Goal: Transaction & Acquisition: Purchase product/service

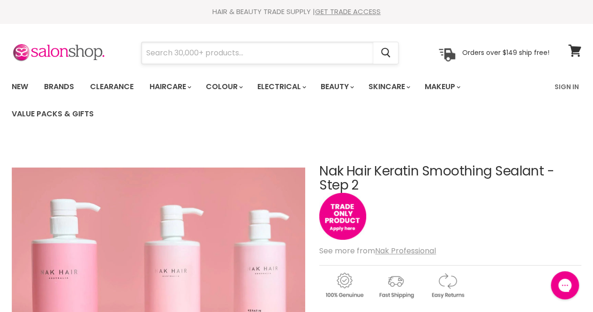
click at [170, 55] on input "Search" at bounding box center [258, 53] width 232 height 22
type input "gloves"
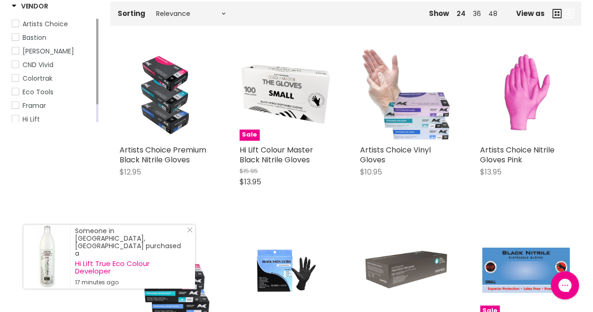
scroll to position [190, 0]
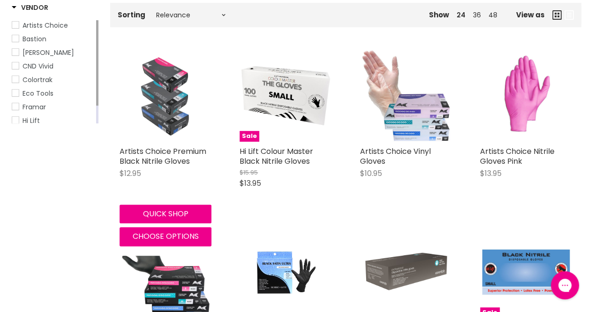
click at [169, 87] on img "Main content" at bounding box center [165, 96] width 81 height 92
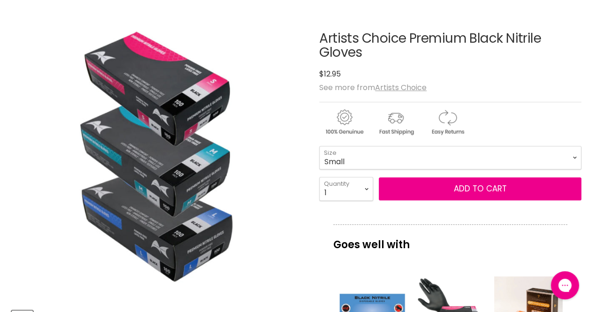
scroll to position [131, 0]
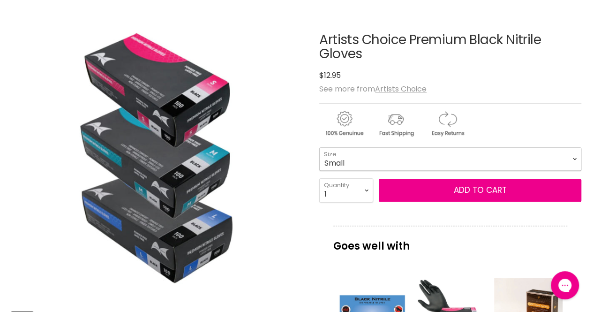
click at [521, 156] on select "Small Medium Large" at bounding box center [450, 158] width 262 height 23
click at [319, 147] on select "Small Medium Large" at bounding box center [450, 158] width 262 height 23
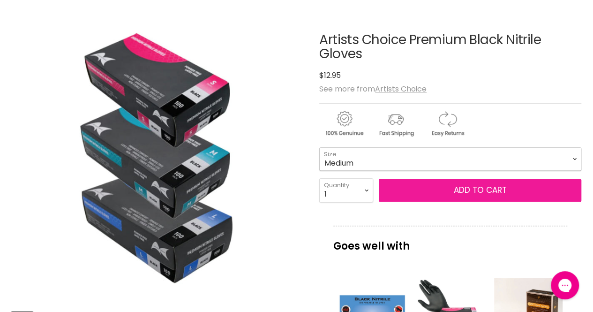
select select "Medium"
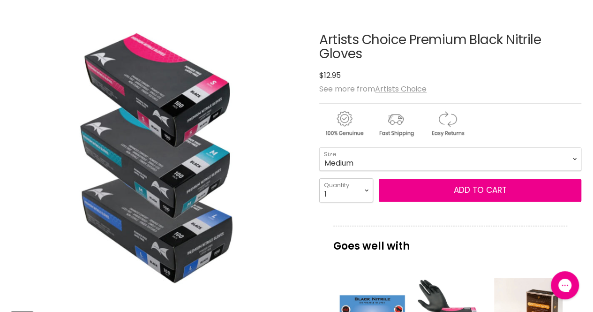
click at [368, 188] on select "1 2 3 4 5 6 7 8 9 10+" at bounding box center [346, 189] width 54 height 23
select select "2"
click at [319, 178] on select "1 2 3 4 5 6 7 8 9 10+" at bounding box center [346, 189] width 54 height 23
type input "2"
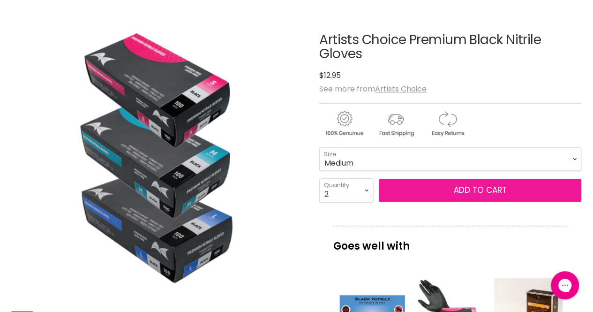
click at [455, 193] on button "Add to cart" at bounding box center [480, 190] width 203 height 23
click at [481, 186] on button "Add to cart" at bounding box center [480, 190] width 203 height 23
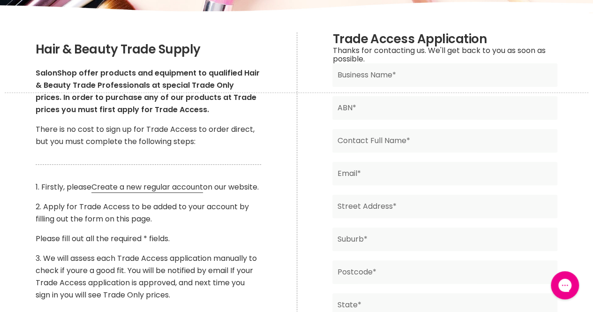
scroll to position [165, 0]
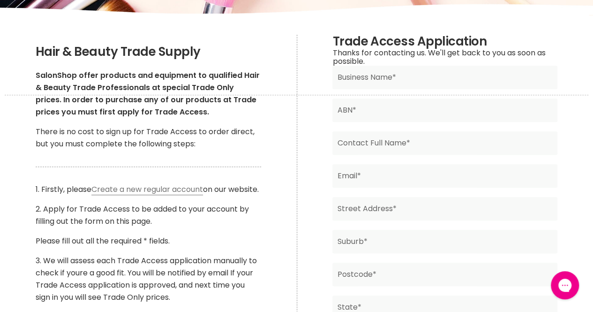
click at [178, 190] on link "Create a new regular account" at bounding box center [147, 189] width 112 height 11
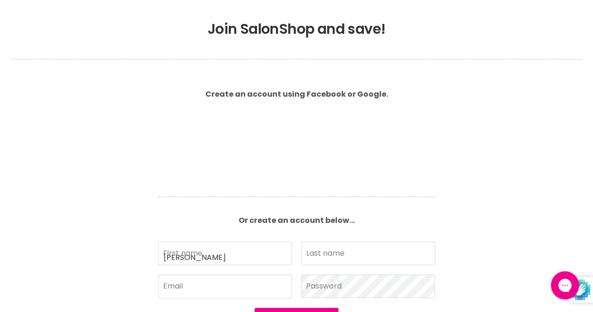
type input "[PERSON_NAME]"
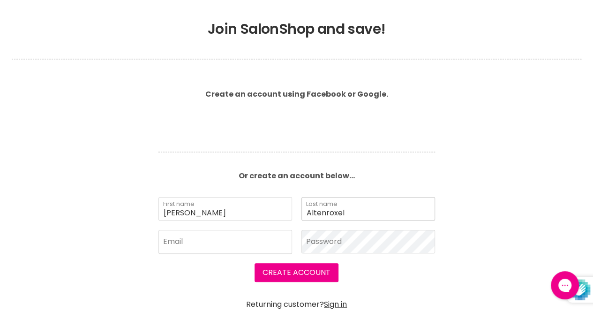
type input "Altenroxel"
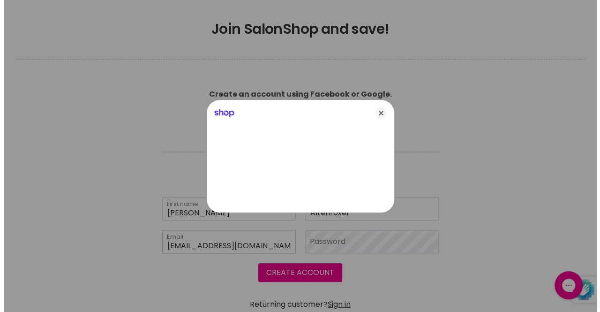
scroll to position [195, 0]
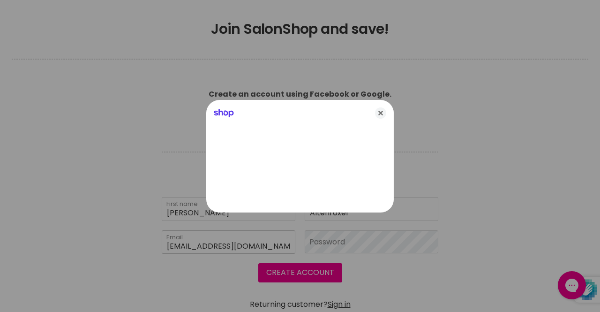
type input "[EMAIL_ADDRESS][DOMAIN_NAME]"
click at [381, 112] on icon "Close" at bounding box center [380, 112] width 11 height 11
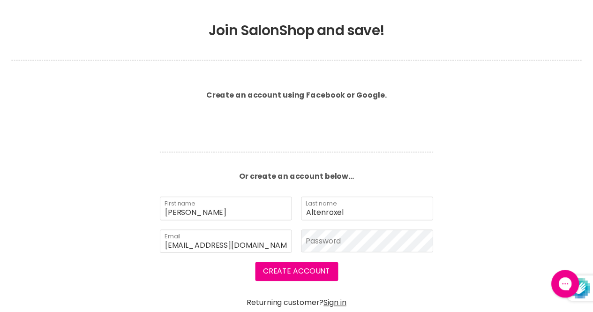
scroll to position [194, 0]
